Goal: Task Accomplishment & Management: Manage account settings

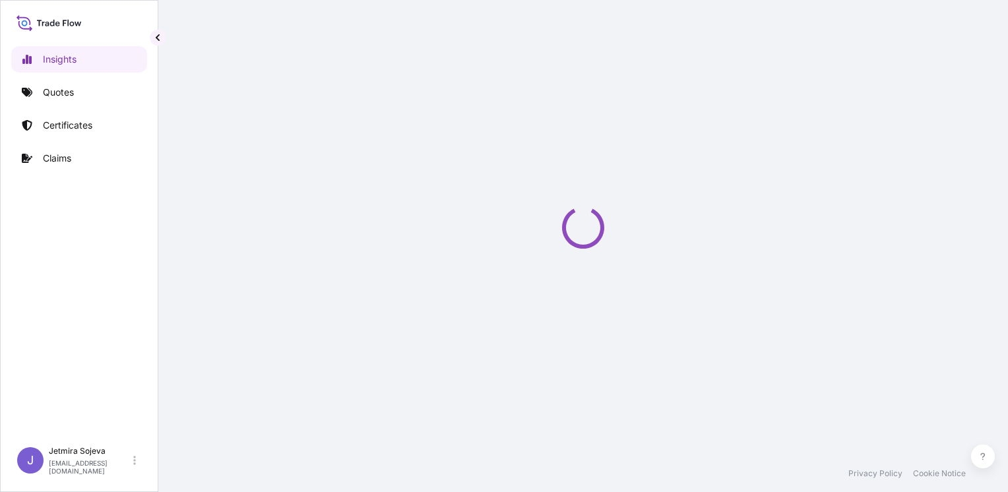
select select "2025"
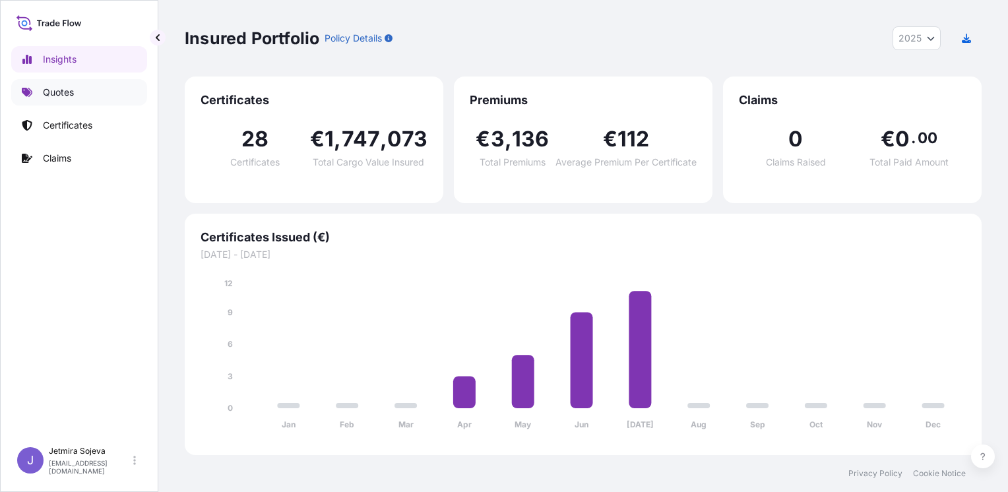
click at [62, 94] on p "Quotes" at bounding box center [58, 92] width 31 height 13
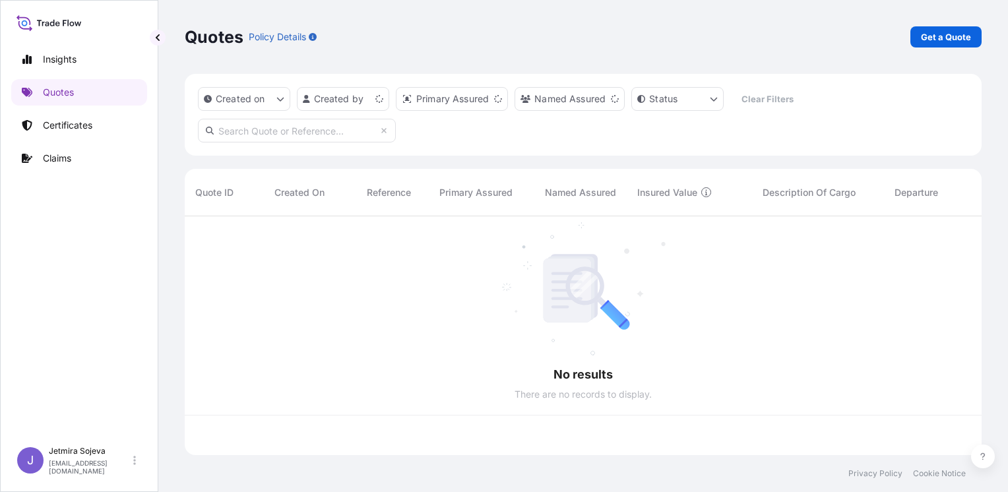
scroll to position [236, 786]
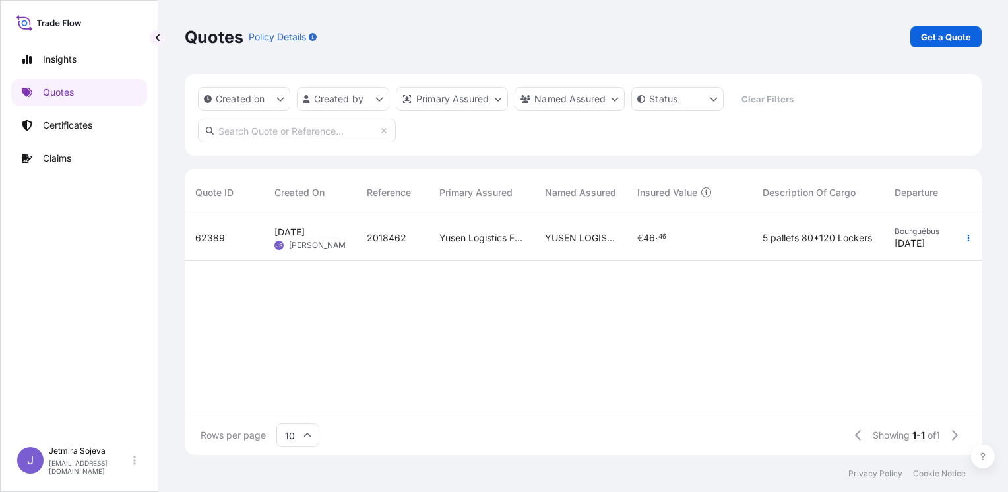
click at [319, 225] on div "[DATE] JS Jetmira Sojeva" at bounding box center [310, 238] width 92 height 44
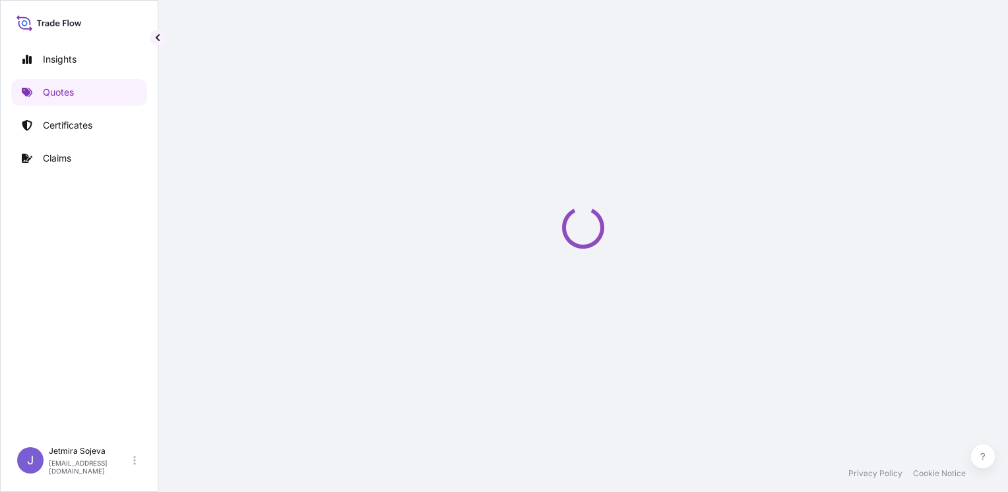
select select "Land"
select select "22"
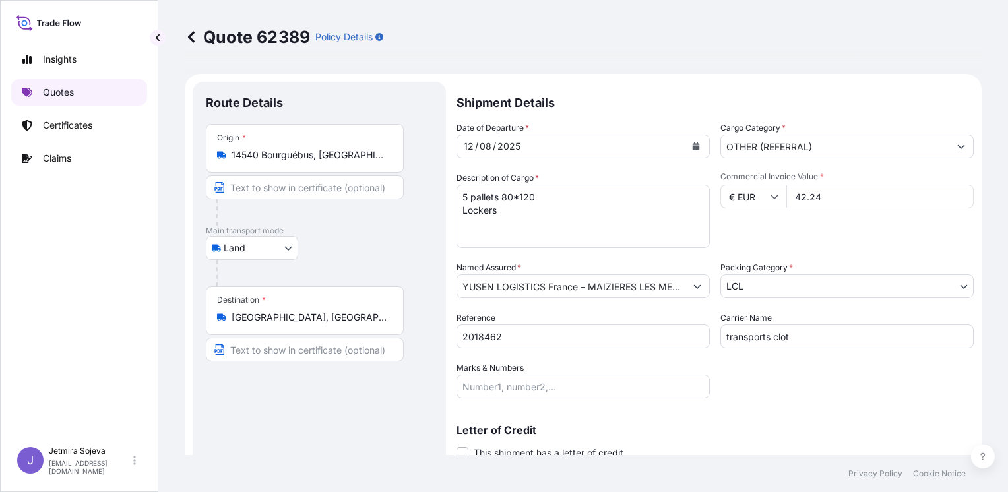
click at [98, 90] on link "Quotes" at bounding box center [79, 92] width 136 height 26
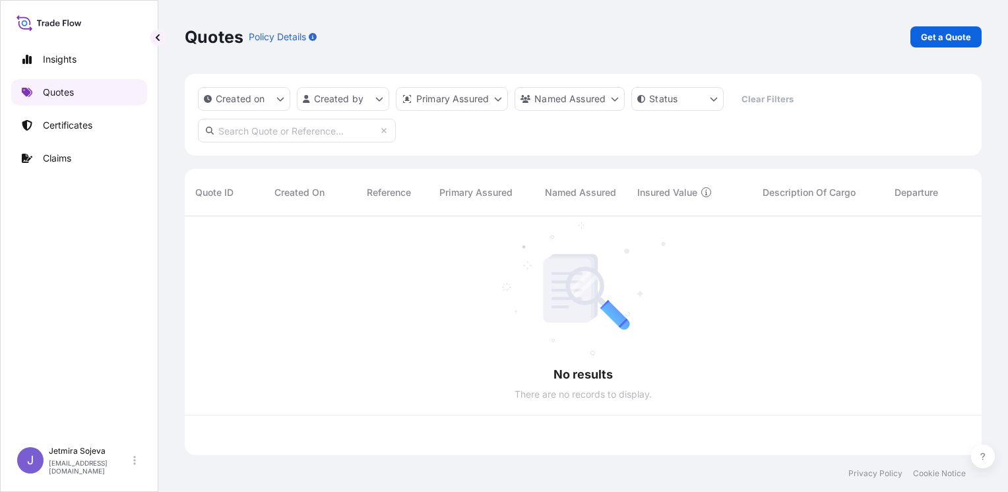
scroll to position [236, 786]
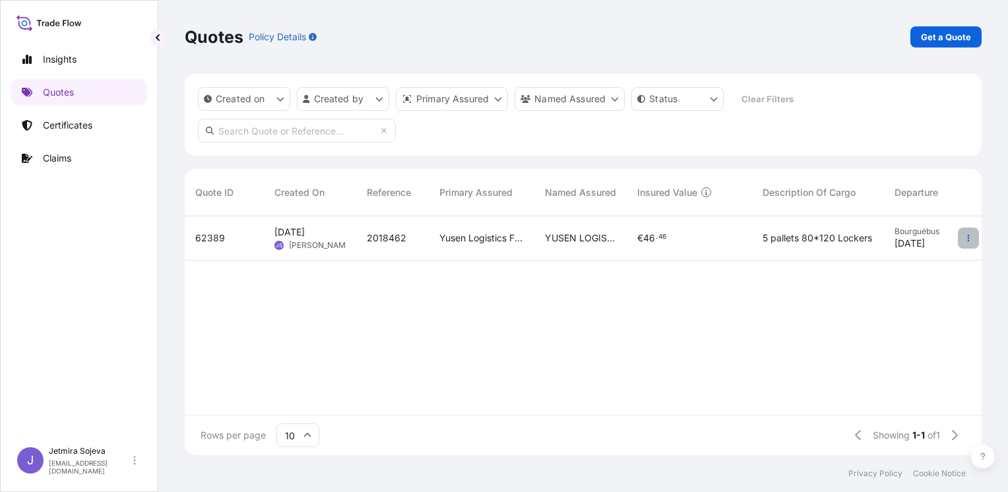
click at [968, 236] on icon "button" at bounding box center [969, 238] width 2 height 7
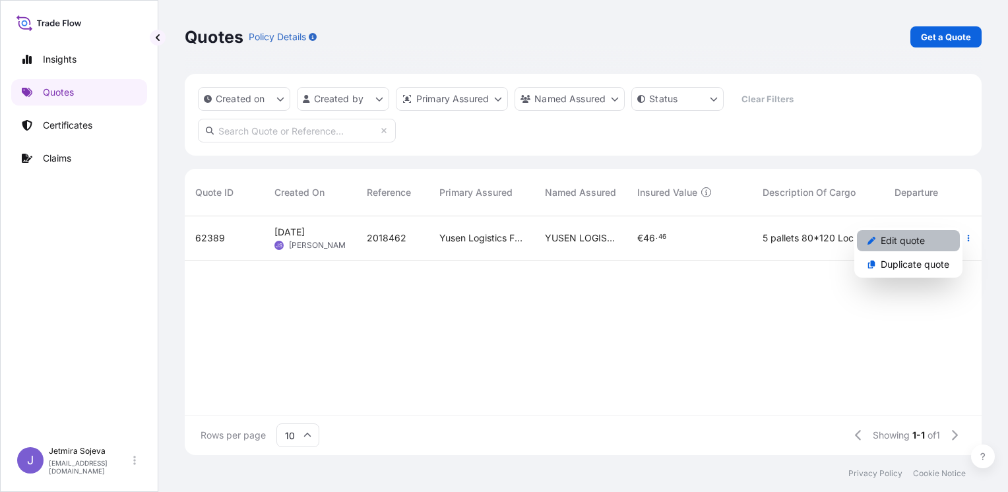
click at [928, 241] on link "Edit quote" at bounding box center [908, 240] width 103 height 21
select select "Land"
select select "22"
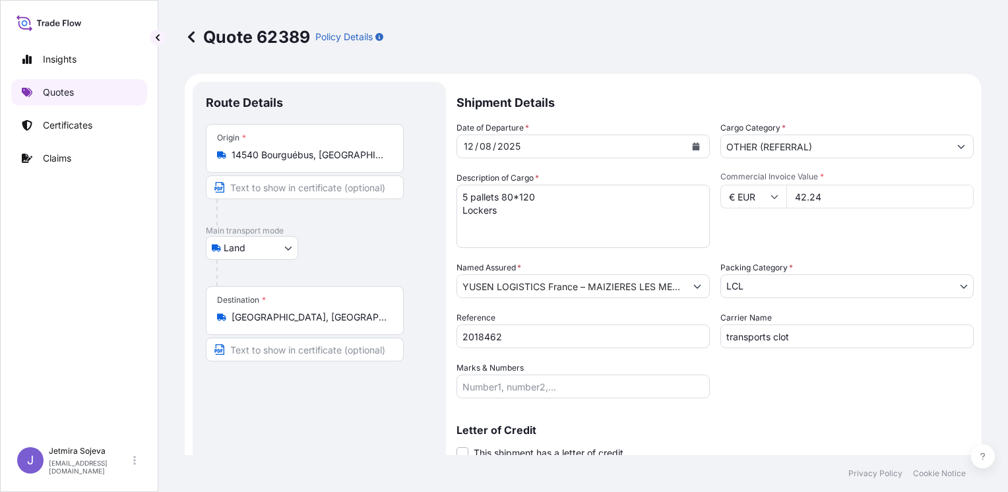
click at [104, 91] on link "Quotes" at bounding box center [79, 92] width 136 height 26
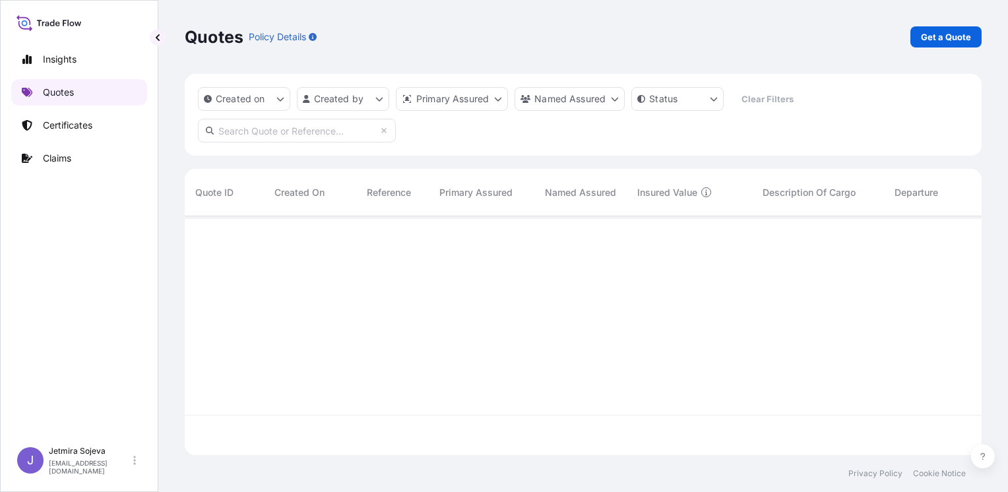
scroll to position [236, 786]
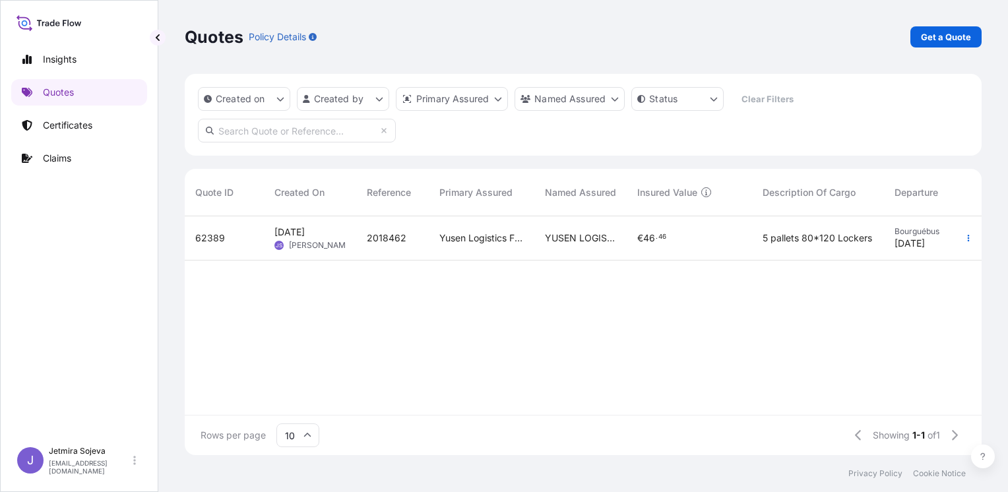
drag, startPoint x: 214, startPoint y: 242, endPoint x: 916, endPoint y: 381, distance: 714.9
click at [916, 381] on div "62389 [DATE] JS Jetmira Sojeva 2018462 Yusen Logistics France S.A.S. - Le Havre…" at bounding box center [719, 315] width 1069 height 199
click at [879, 243] on div "5 pallets 80*120 Lockers" at bounding box center [818, 238] width 132 height 44
select select "Land"
select select "22"
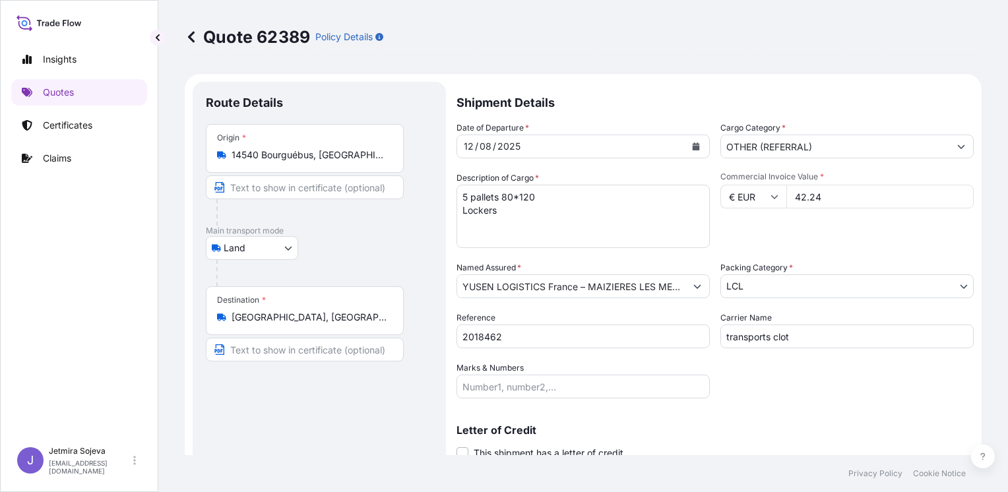
click at [193, 40] on icon at bounding box center [191, 36] width 7 height 11
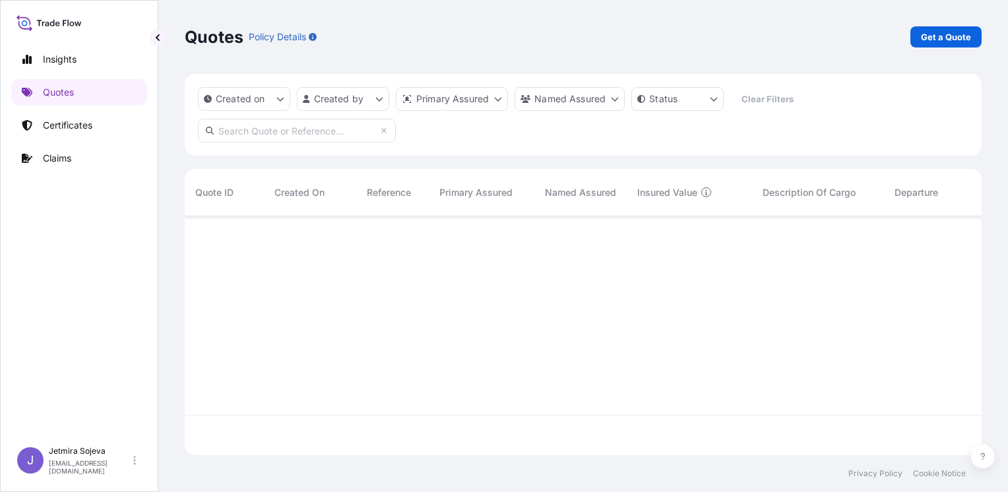
scroll to position [236, 786]
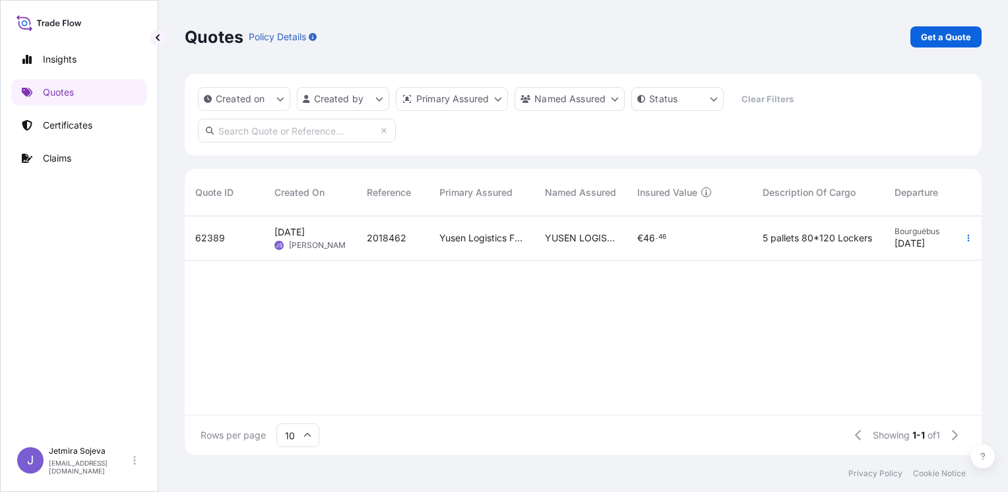
drag, startPoint x: 197, startPoint y: 237, endPoint x: 683, endPoint y: 230, distance: 486.2
click at [683, 230] on div "€ 46 . 46" at bounding box center [689, 238] width 125 height 44
select select "Land"
select select "22"
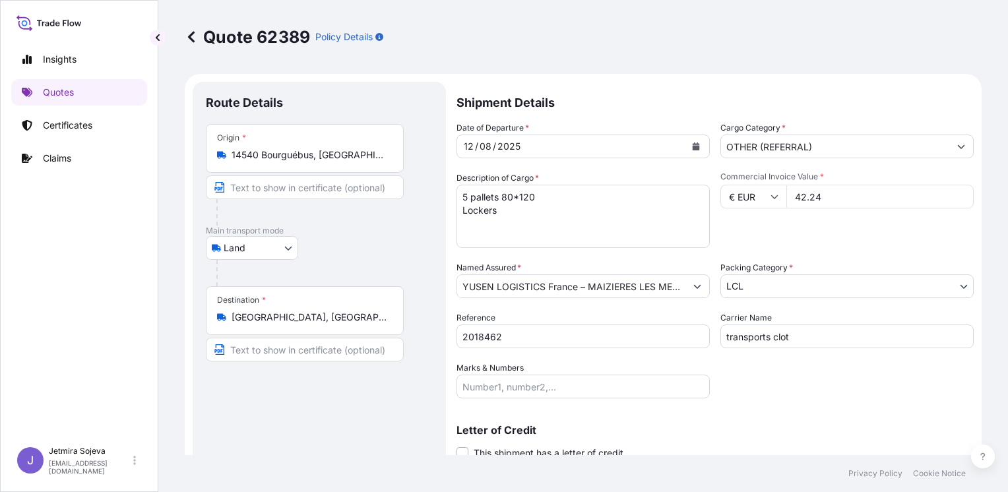
click at [193, 36] on icon at bounding box center [191, 36] width 13 height 13
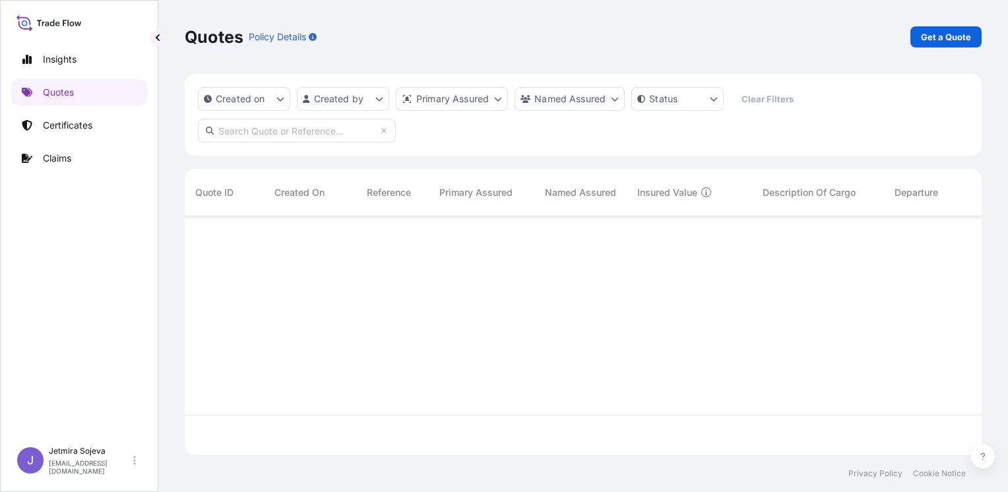
scroll to position [236, 786]
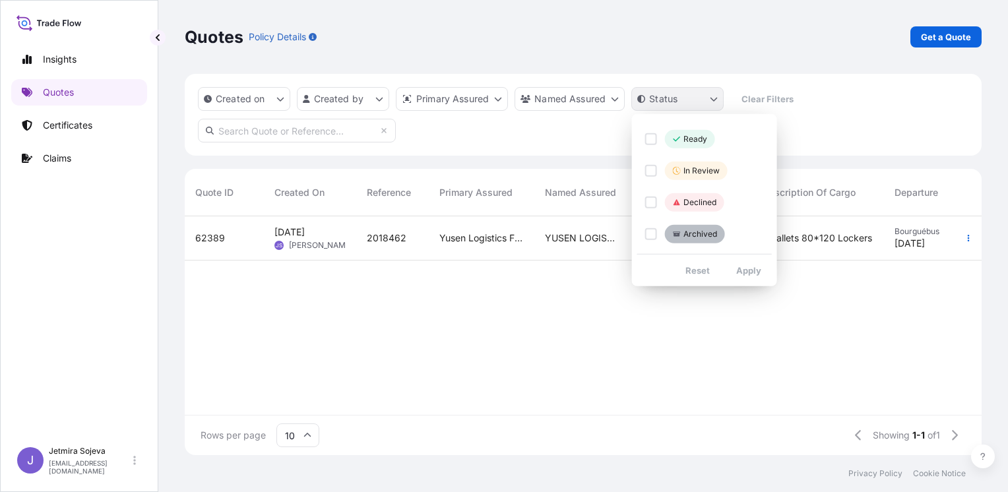
click at [710, 102] on html "Insights Quotes Certificates Claims J Jetmira Sojeva [EMAIL_ADDRESS][DOMAIN_NAM…" at bounding box center [504, 246] width 1008 height 492
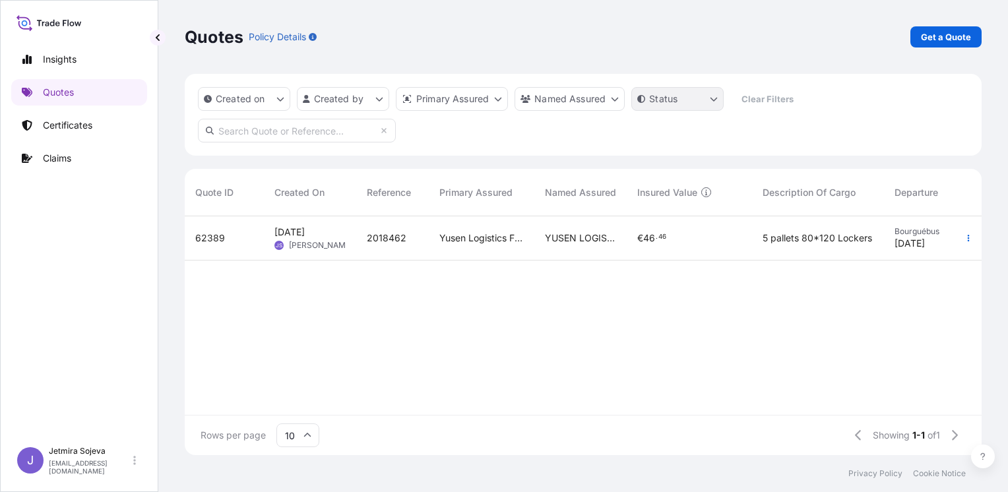
click at [710, 102] on html "Insights Quotes Certificates Claims J Jetmira Sojeva [EMAIL_ADDRESS][DOMAIN_NAM…" at bounding box center [504, 246] width 1008 height 492
click at [204, 236] on span "62389" at bounding box center [210, 238] width 30 height 13
select select "Land"
select select "22"
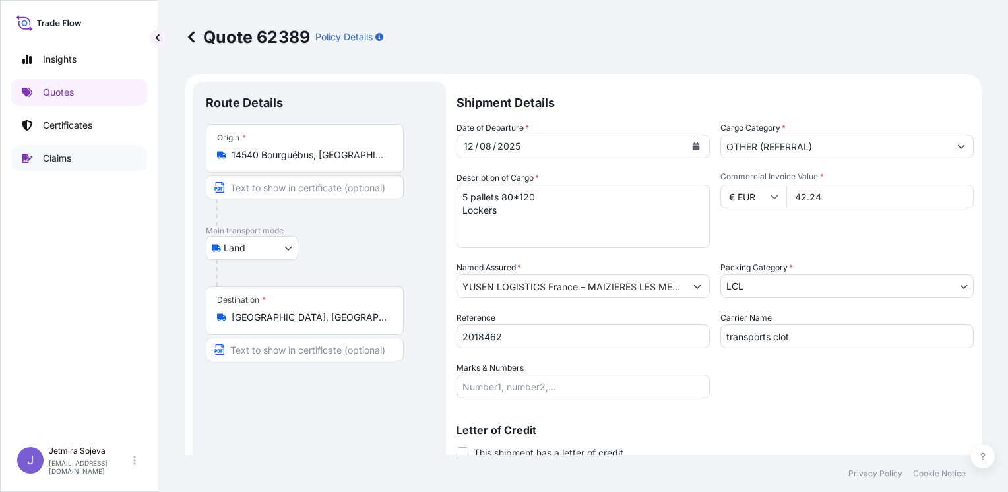
click at [44, 152] on p "Claims" at bounding box center [57, 158] width 28 height 13
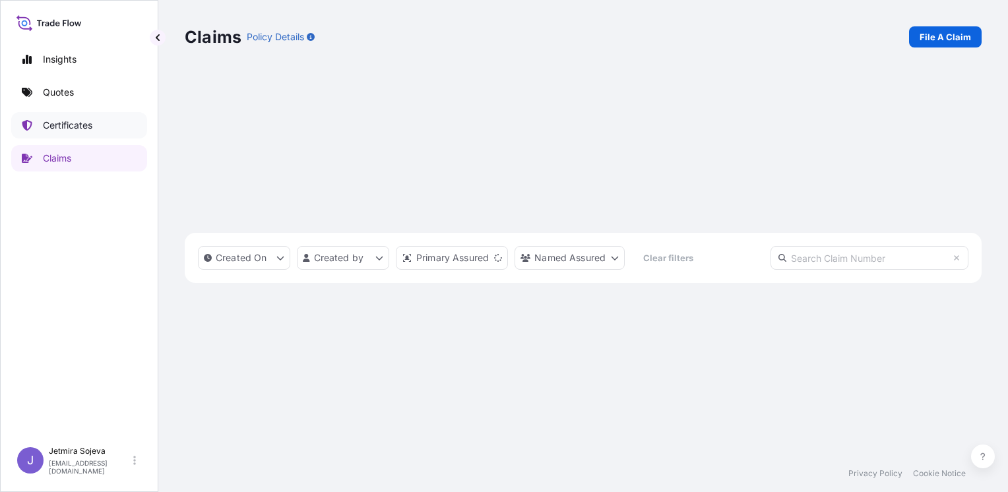
scroll to position [308, 786]
click at [62, 121] on p "Certificates" at bounding box center [67, 125] width 49 height 13
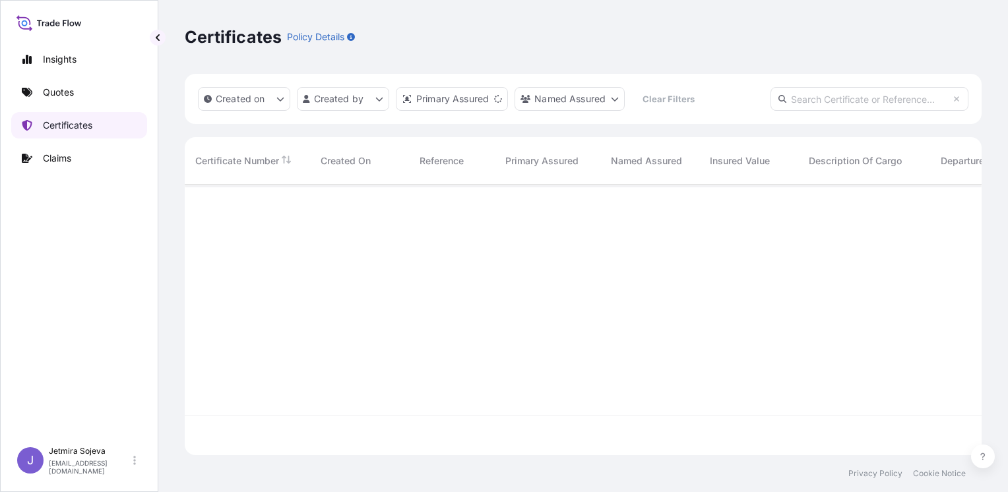
scroll to position [268, 786]
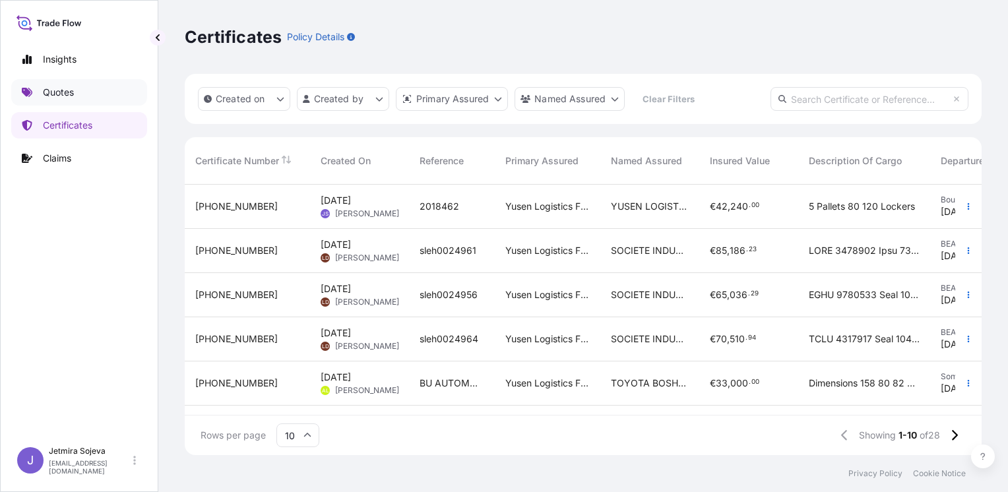
click at [84, 86] on link "Quotes" at bounding box center [79, 92] width 136 height 26
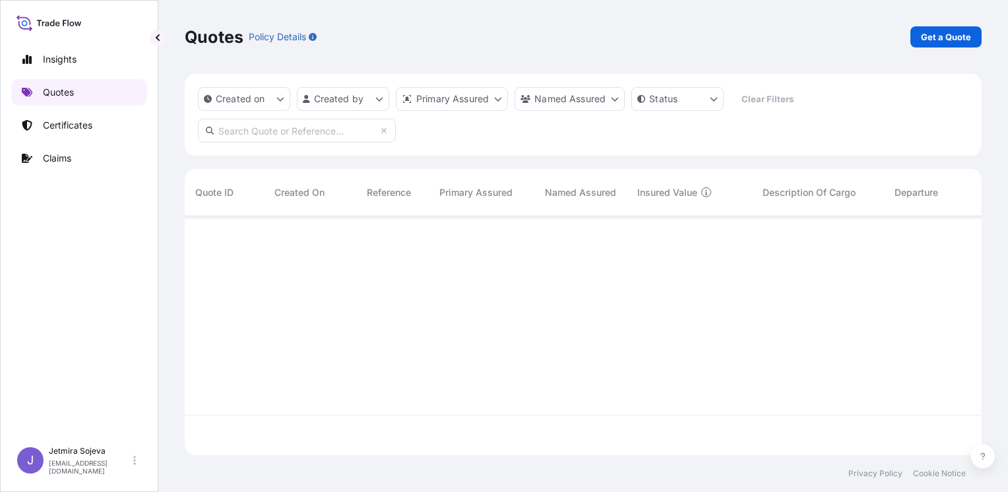
scroll to position [236, 786]
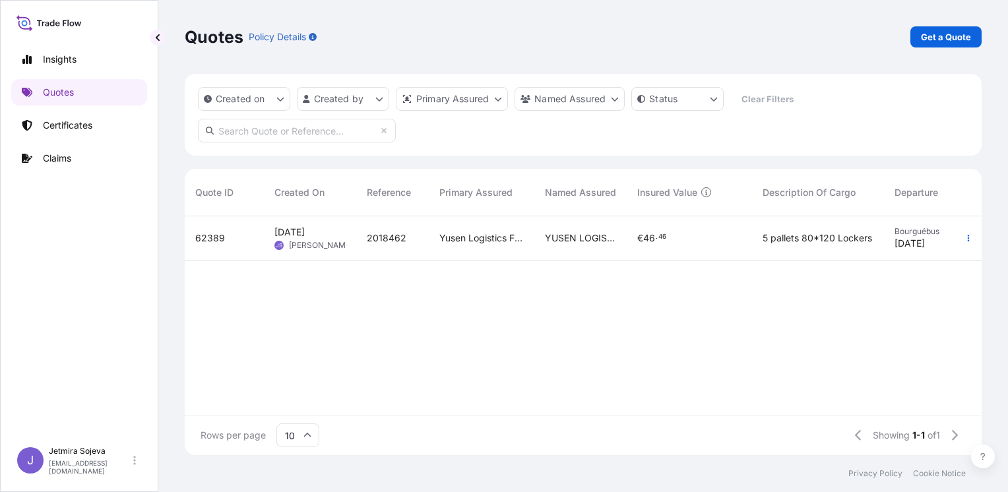
click at [369, 238] on span "2018462" at bounding box center [387, 238] width 40 height 13
select select "Land"
select select "22"
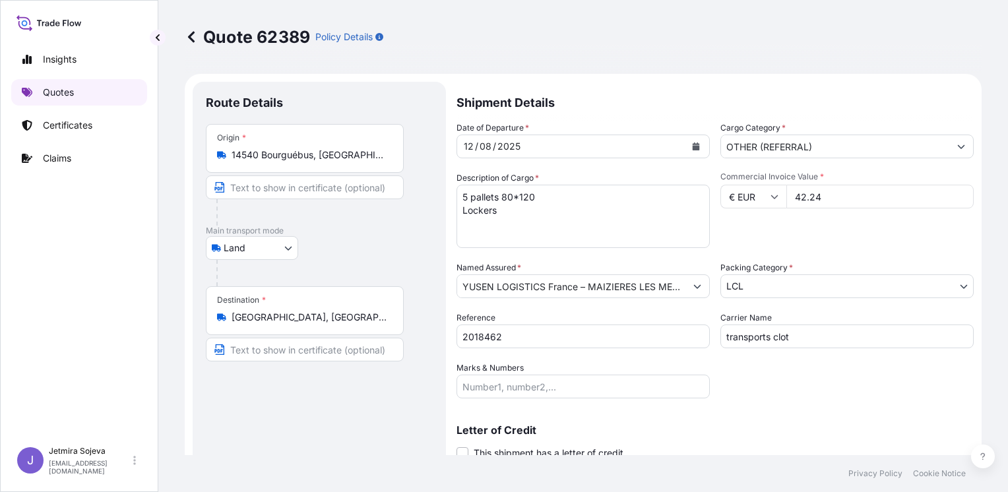
click at [59, 86] on p "Quotes" at bounding box center [58, 92] width 31 height 13
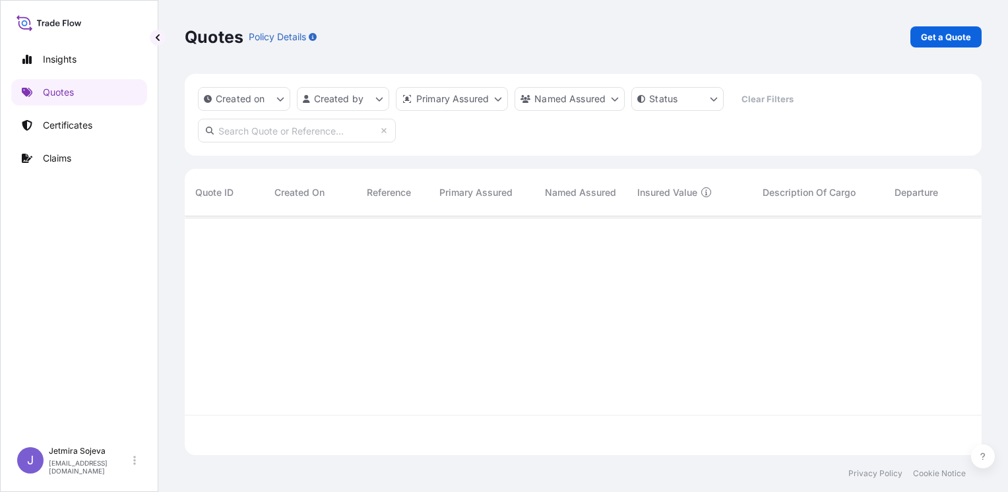
scroll to position [276, 786]
